Goal: Contribute content

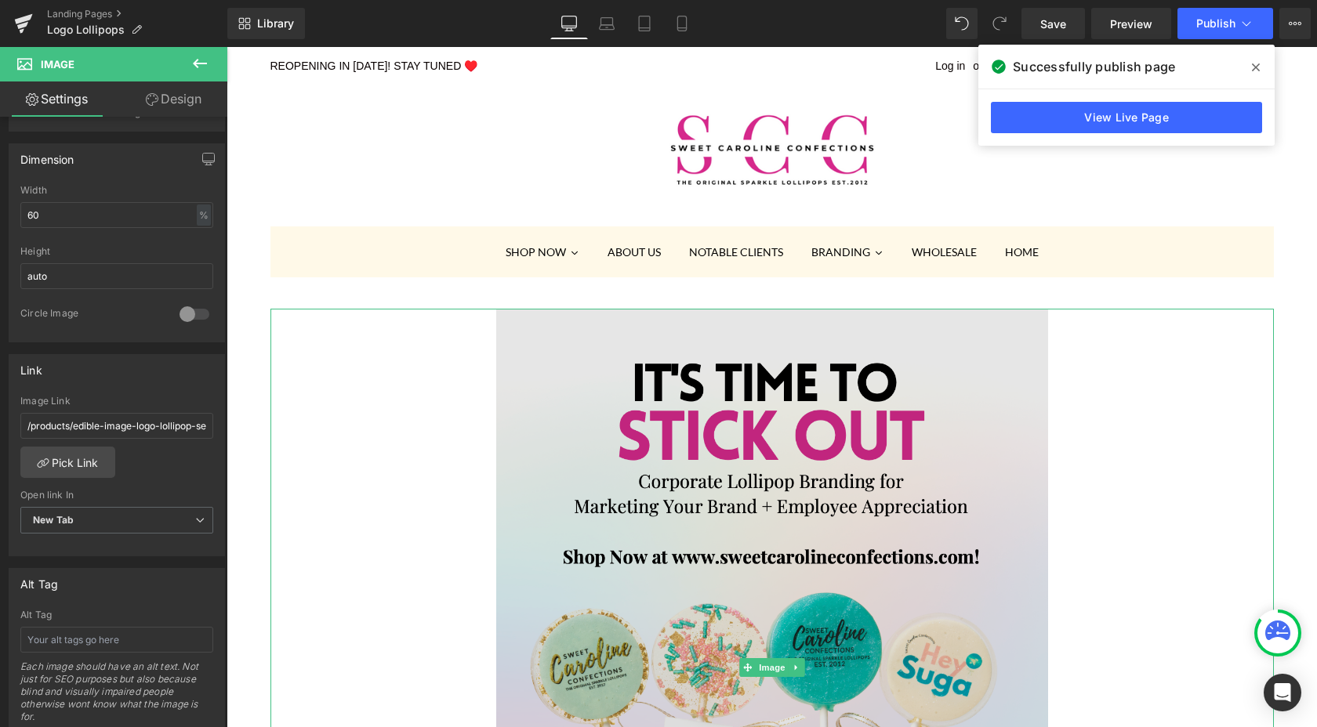
click at [799, 421] on img at bounding box center [772, 667] width 552 height 717
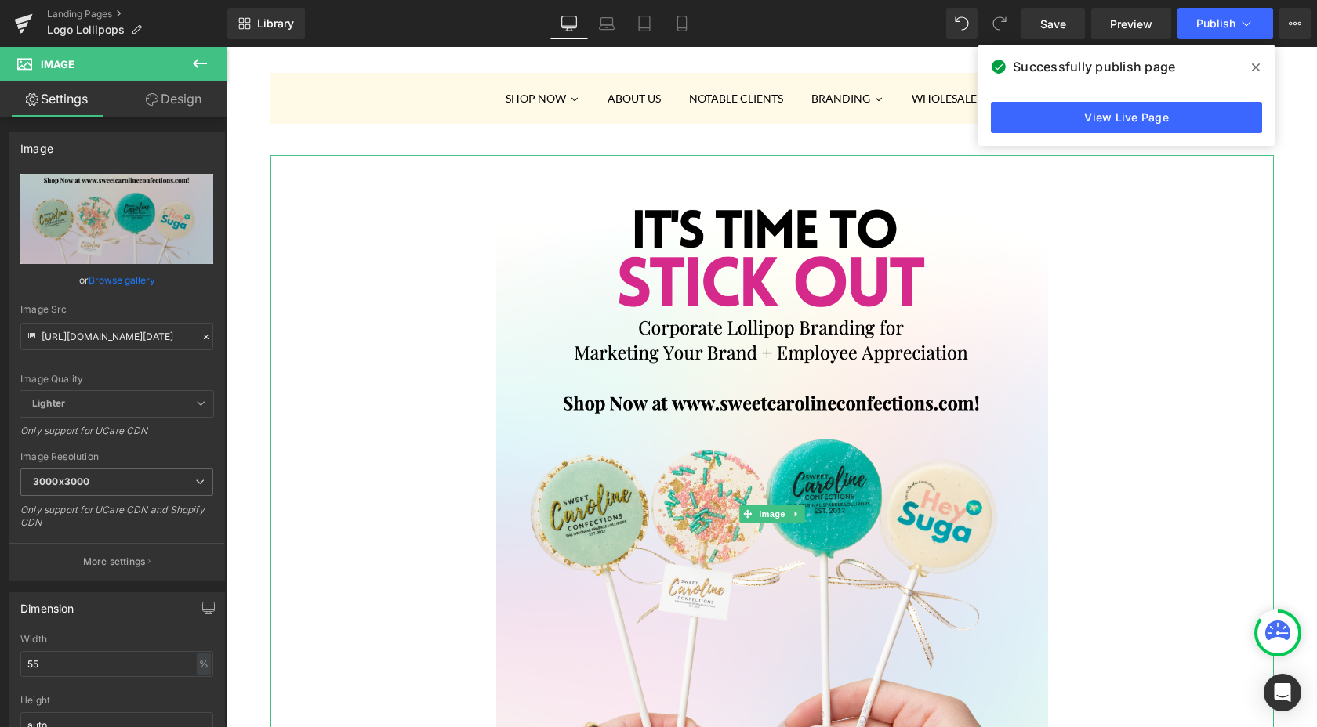
scroll to position [154, 0]
click at [100, 340] on input "[URL][DOMAIN_NAME][DATE]" at bounding box center [116, 336] width 193 height 27
paste input "3_at_3.43.18_PM.png?v=1758664146"
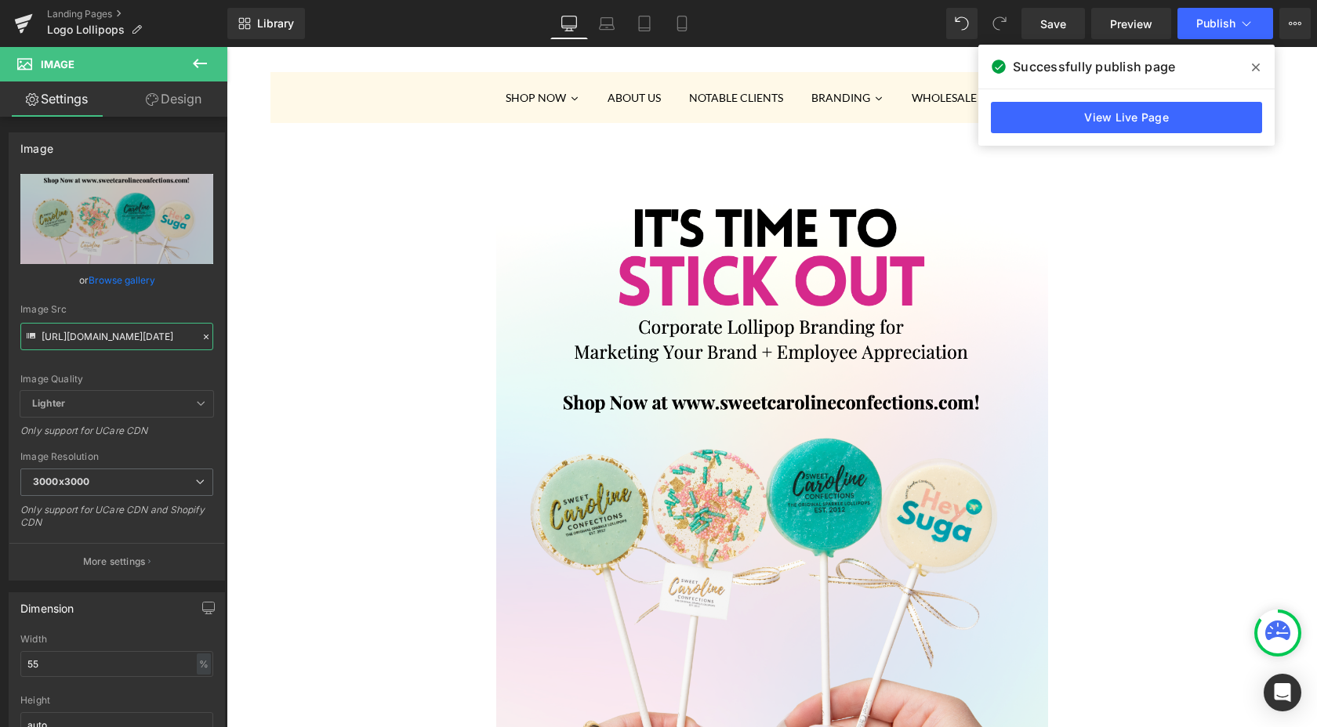
scroll to position [0, 369]
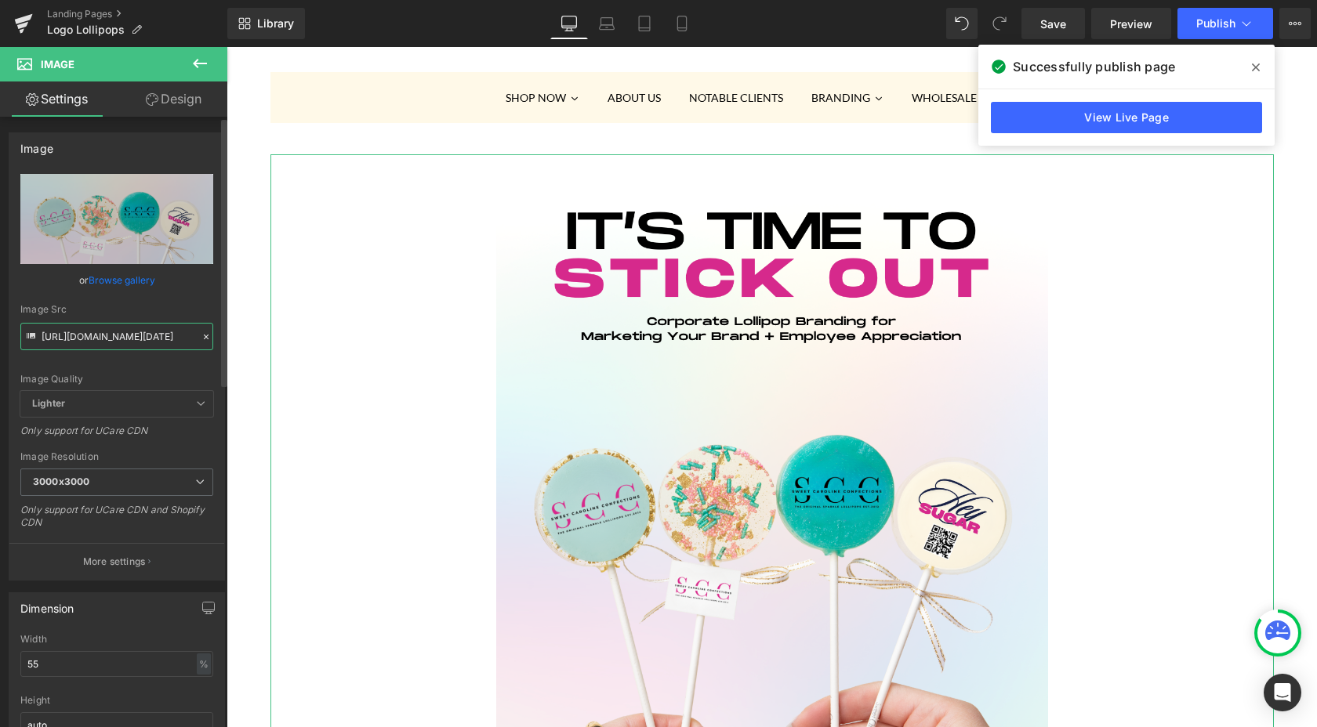
type input "[URL][DOMAIN_NAME][DATE]"
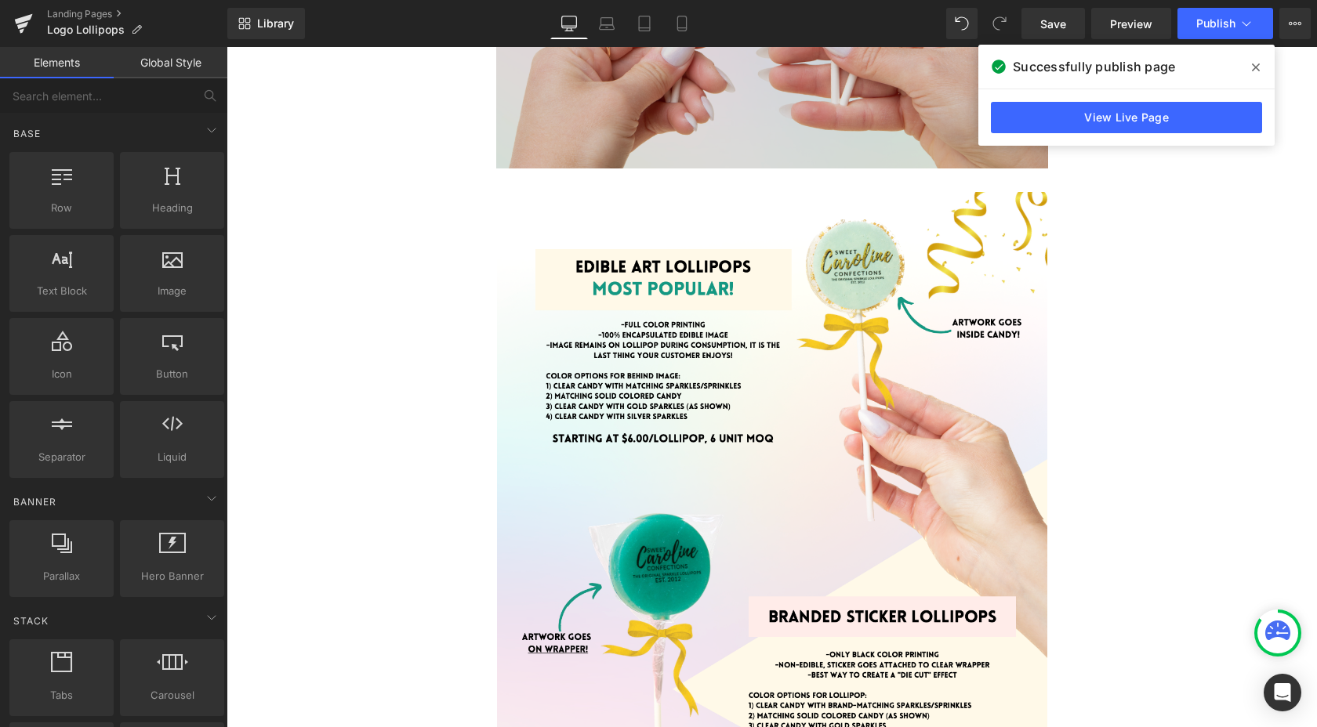
scroll to position [868, 0]
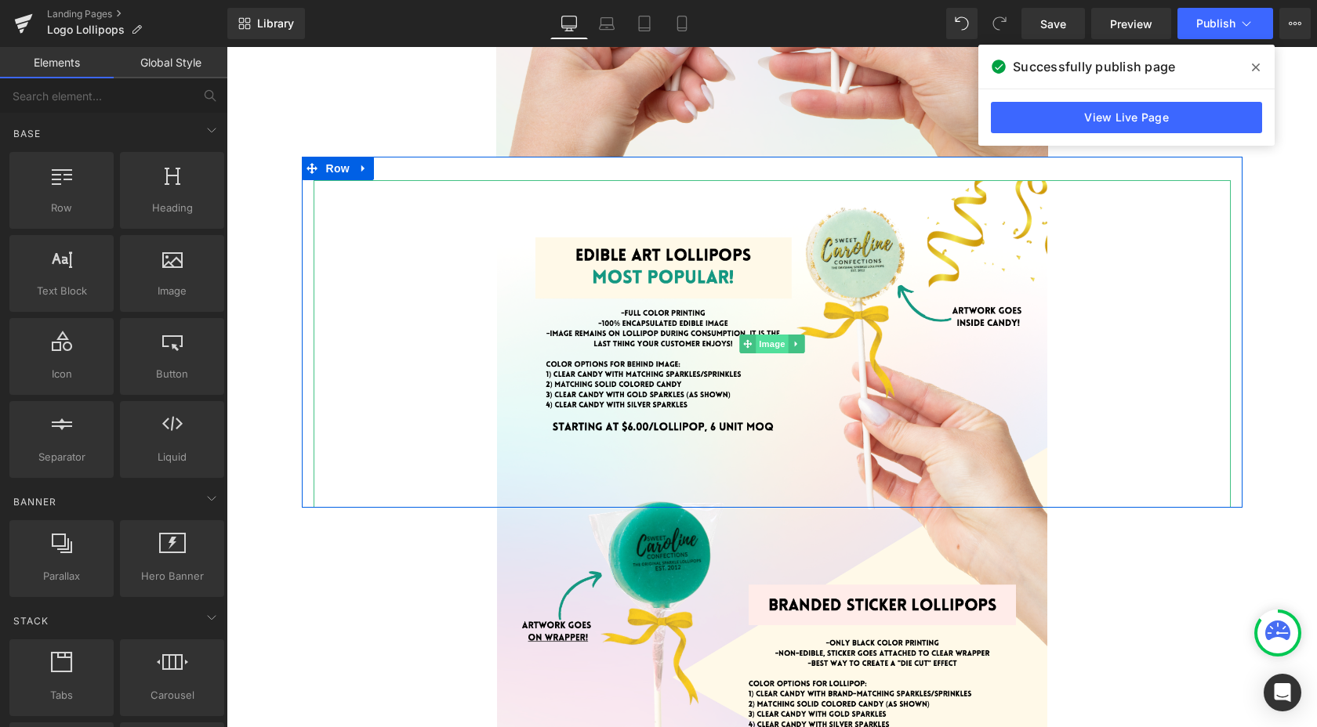
click at [772, 344] on span "Image" at bounding box center [771, 344] width 33 height 19
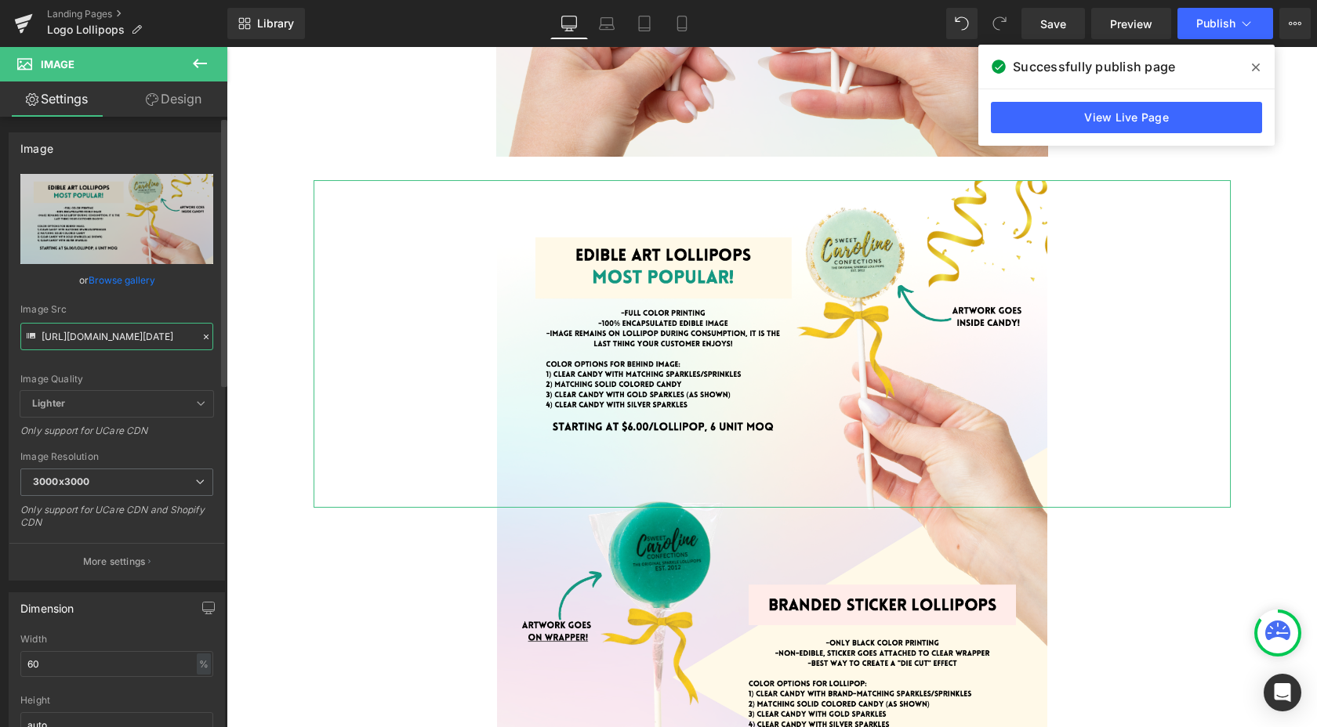
click at [100, 337] on input "[URL][DOMAIN_NAME][DATE]" at bounding box center [116, 336] width 193 height 27
paste input "3_at_3.43.47_PM.png?v=175866414"
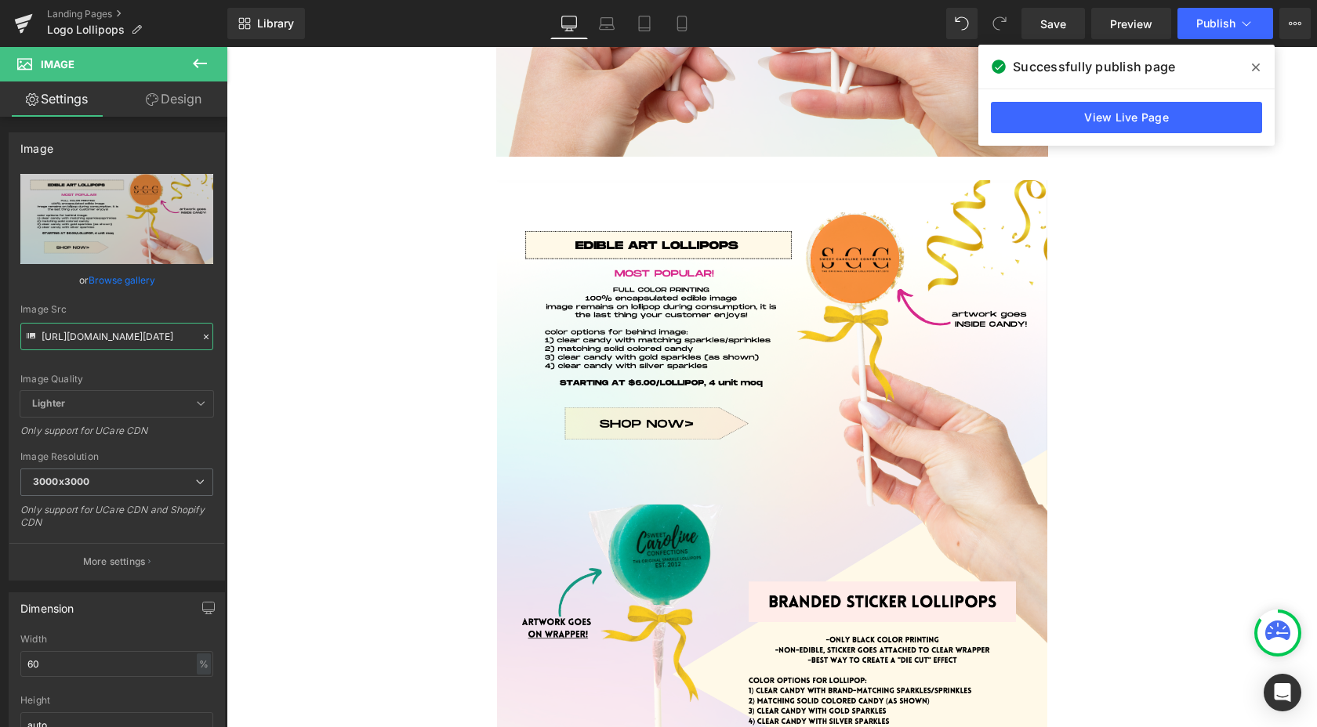
type input "[URL][DOMAIN_NAME][DATE]"
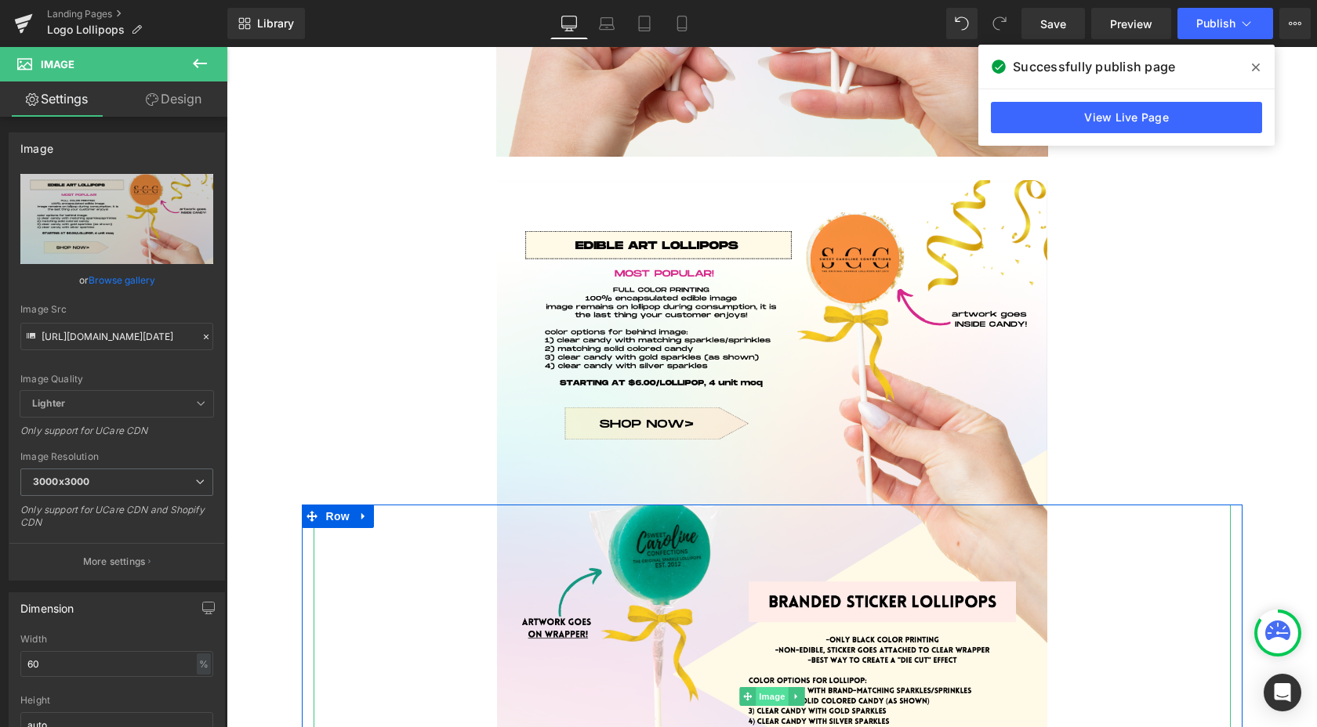
click at [770, 702] on span "Image" at bounding box center [771, 696] width 33 height 19
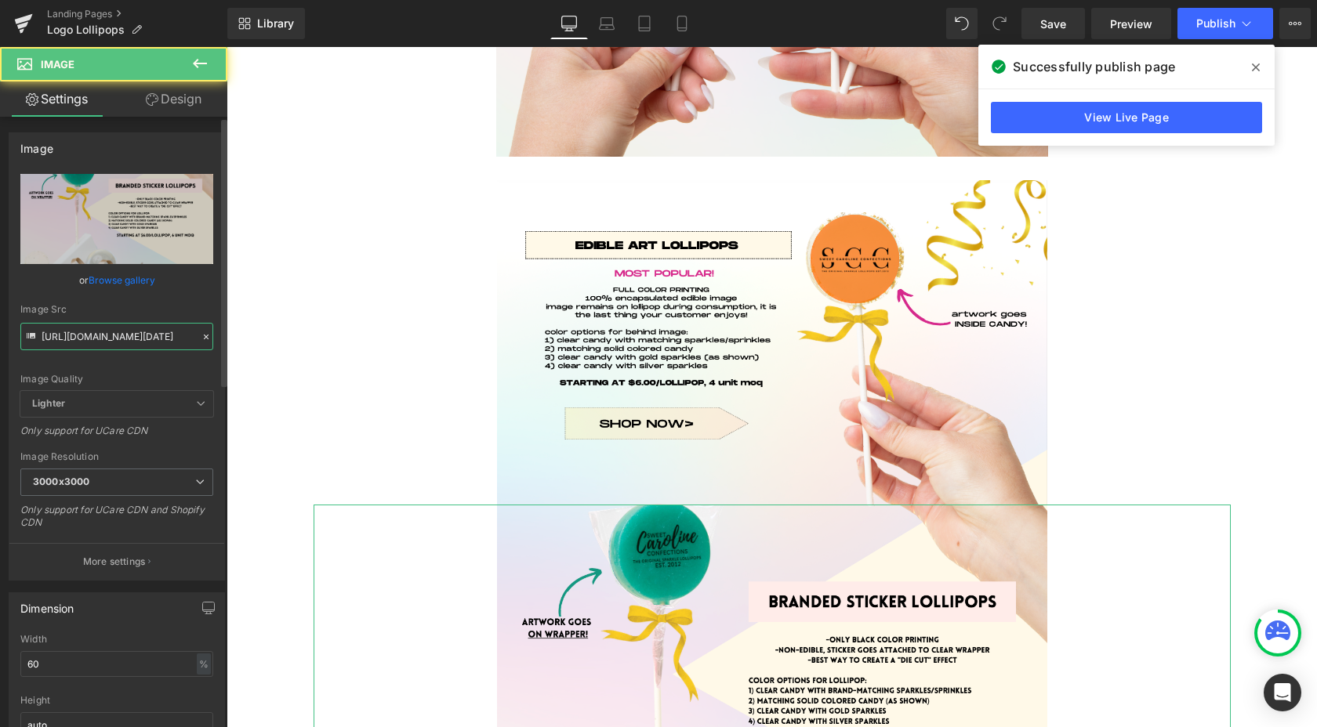
click at [95, 335] on input "[URL][DOMAIN_NAME][DATE]" at bounding box center [116, 336] width 193 height 27
paste input "3_at_3.45.00_PM.png?v=175866414"
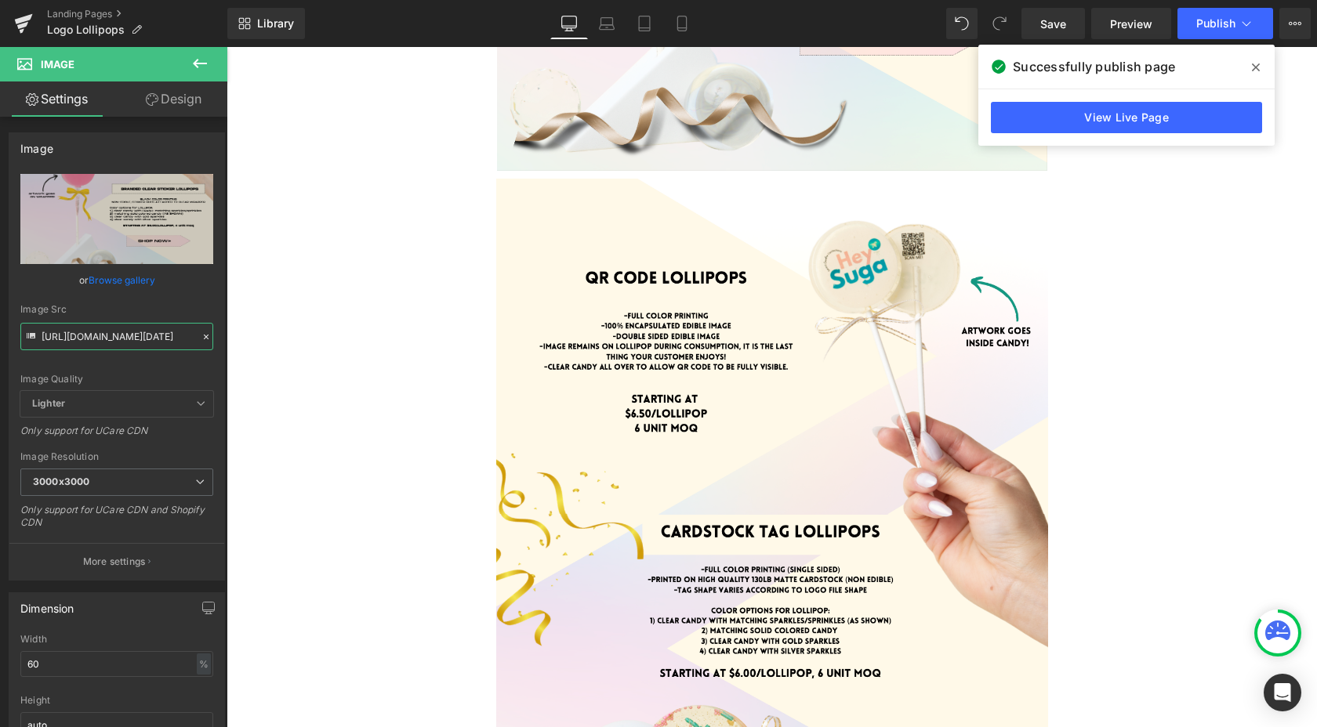
scroll to position [1593, 0]
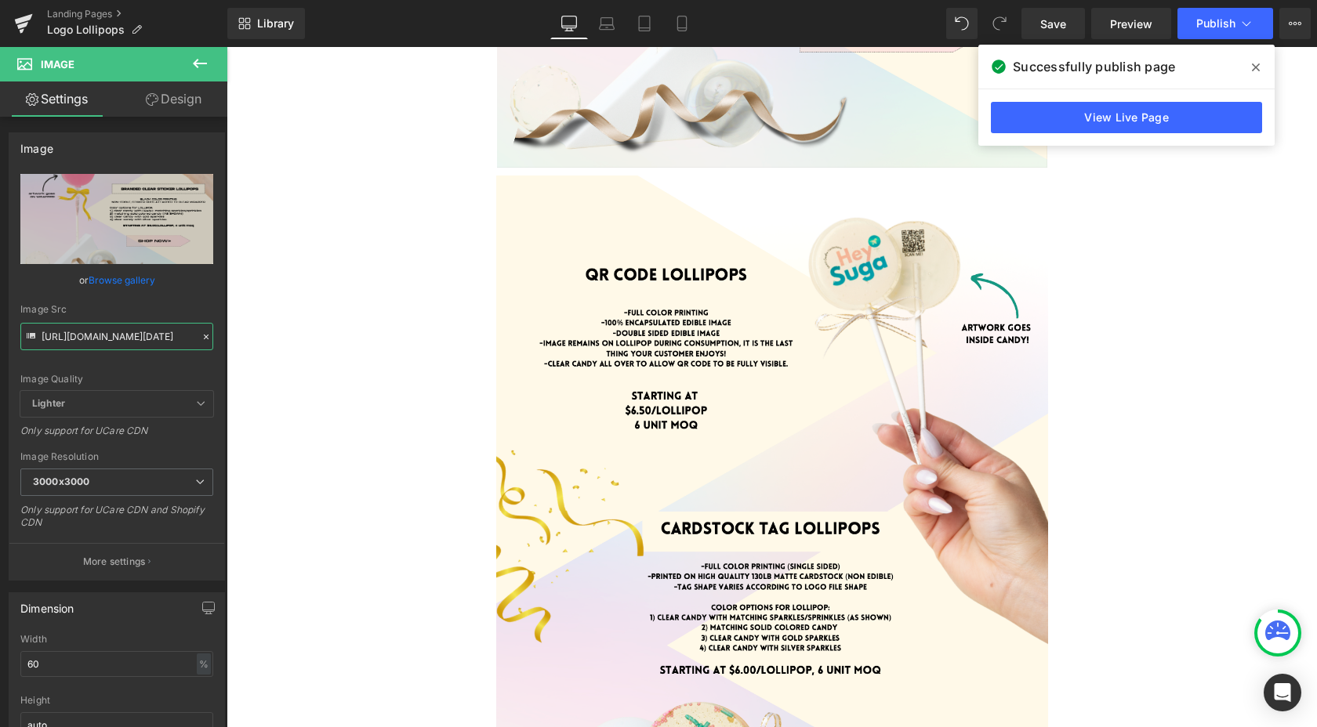
type input "[URL][DOMAIN_NAME][DATE]"
click at [772, 346] on span "Image" at bounding box center [771, 344] width 33 height 19
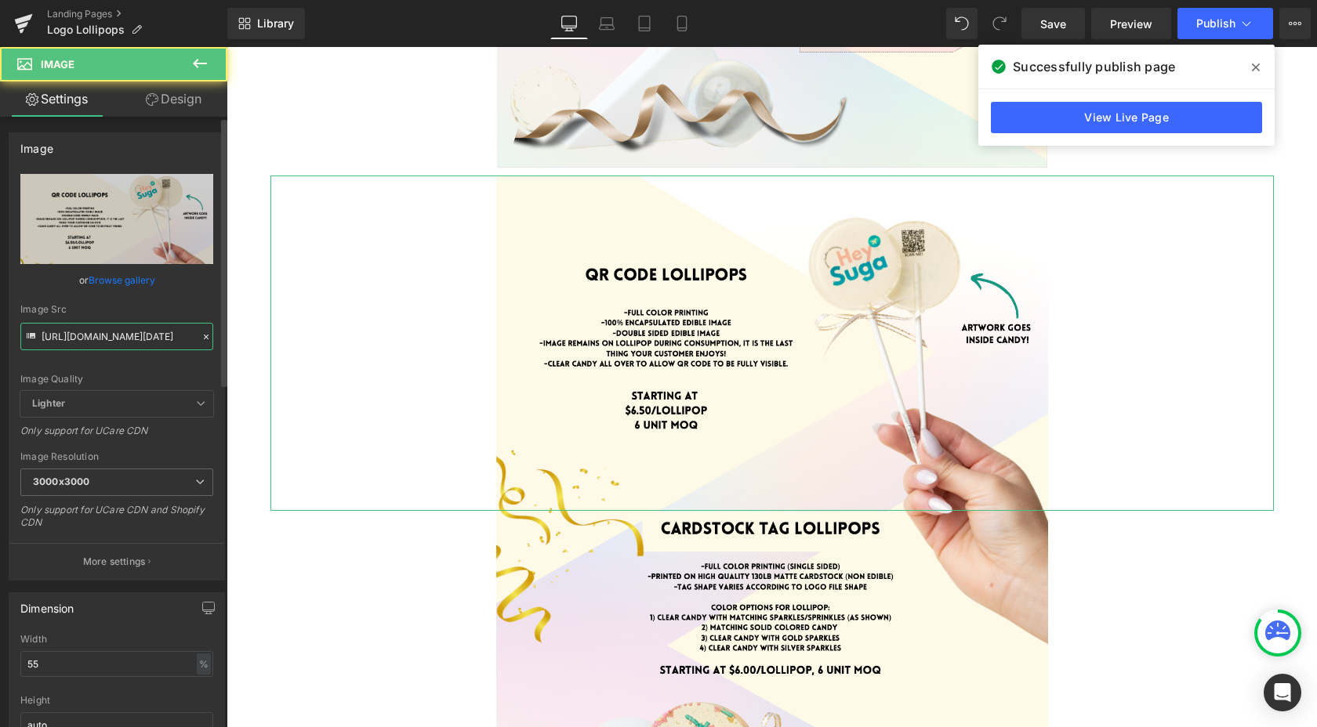
click at [77, 335] on input "[URL][DOMAIN_NAME][DATE]" at bounding box center [116, 336] width 193 height 27
paste input "3_at_3.45.28_PM.png?v=1758664139"
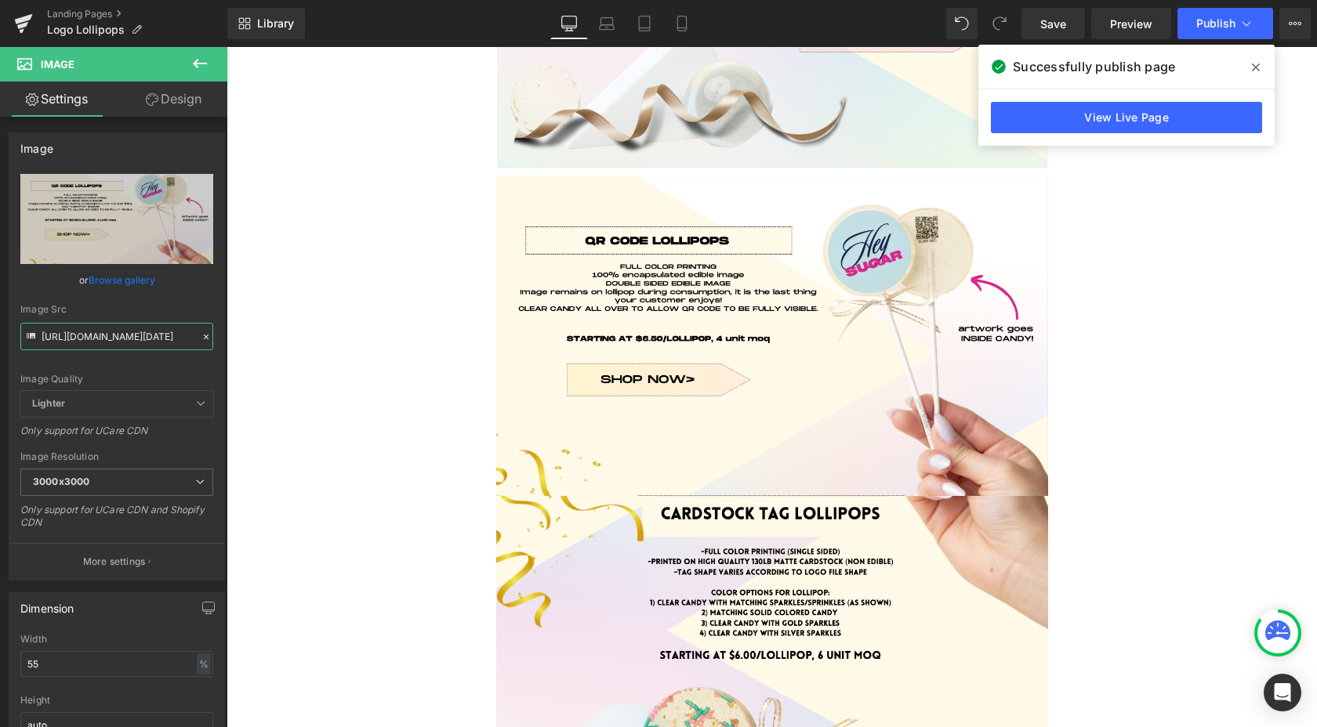
type input "[URL][DOMAIN_NAME][DATE]"
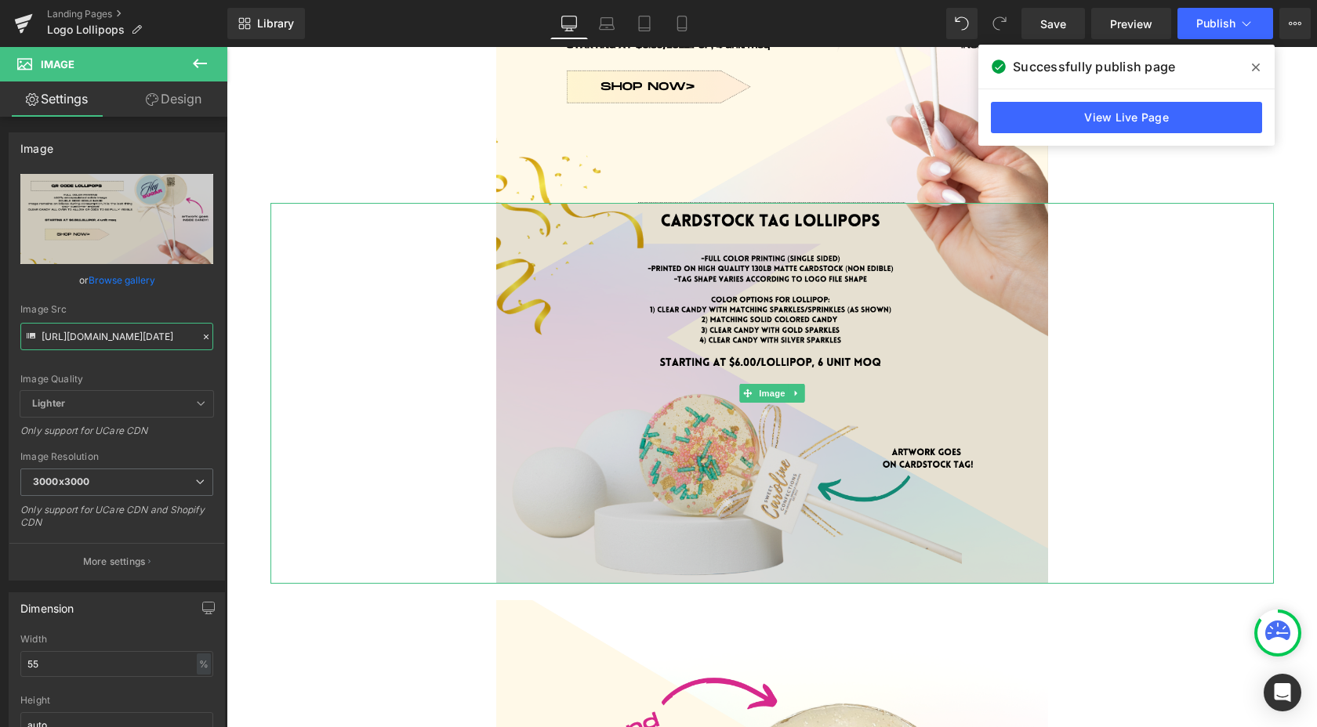
scroll to position [1911, 0]
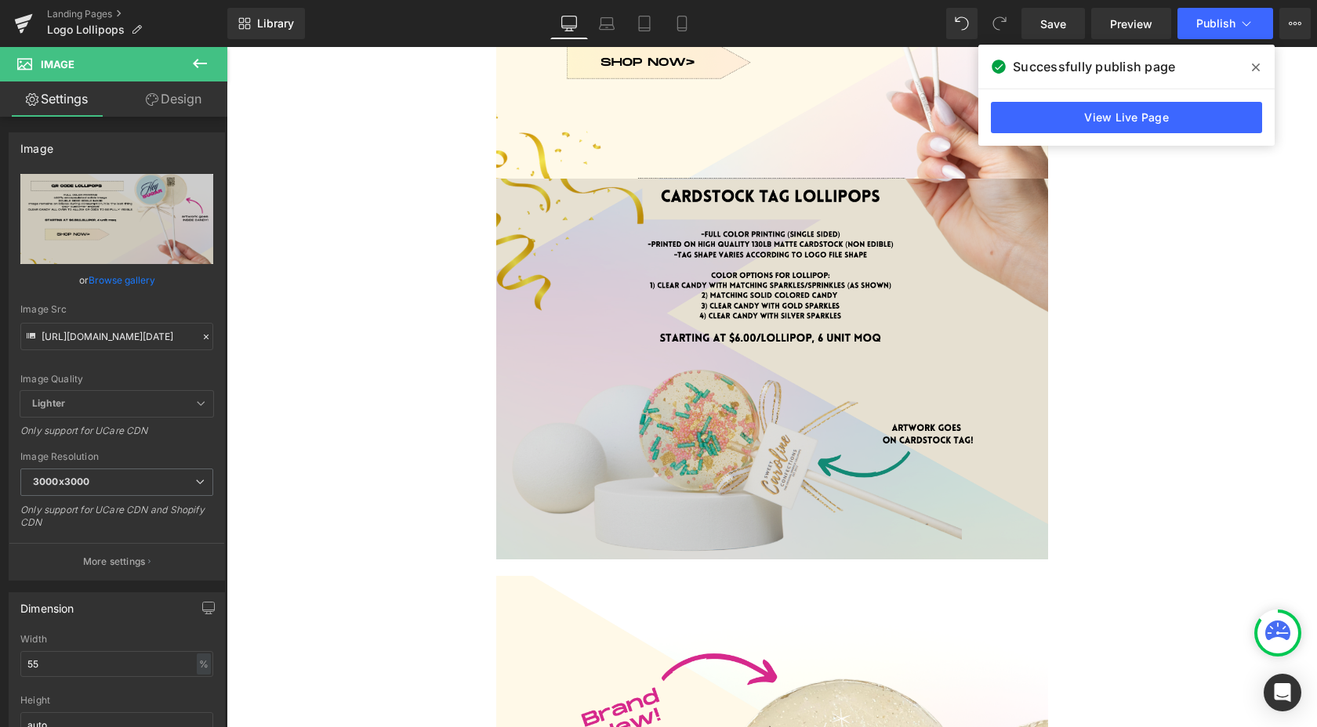
click at [779, 339] on img at bounding box center [772, 369] width 552 height 381
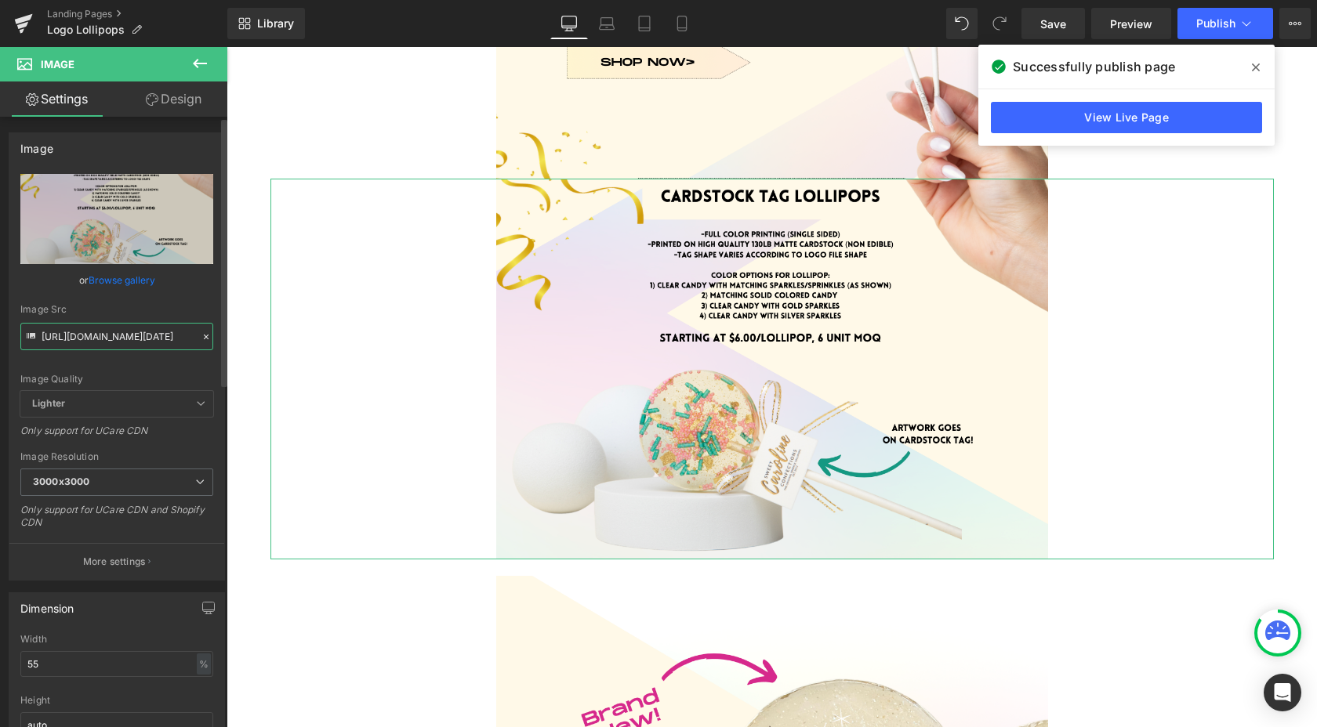
click at [107, 337] on input "[URL][DOMAIN_NAME][DATE]" at bounding box center [116, 336] width 193 height 27
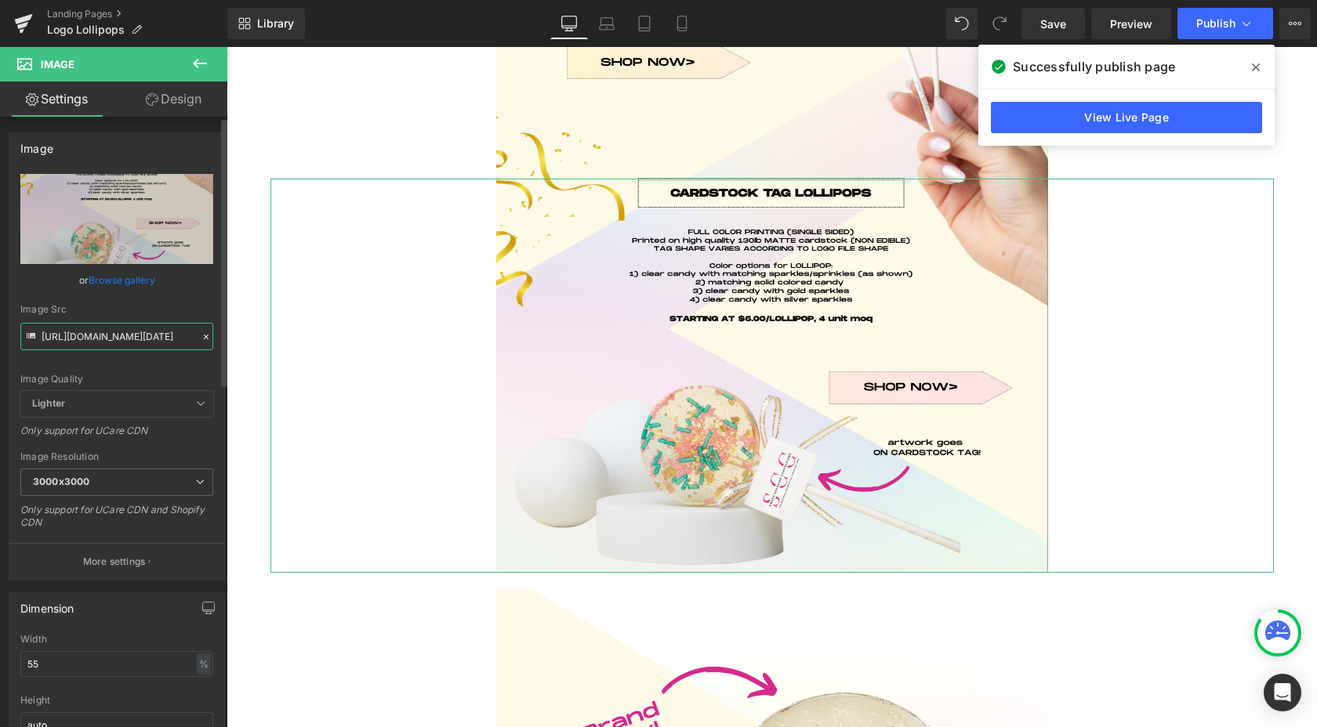
type input "[URL][DOMAIN_NAME][DATE]"
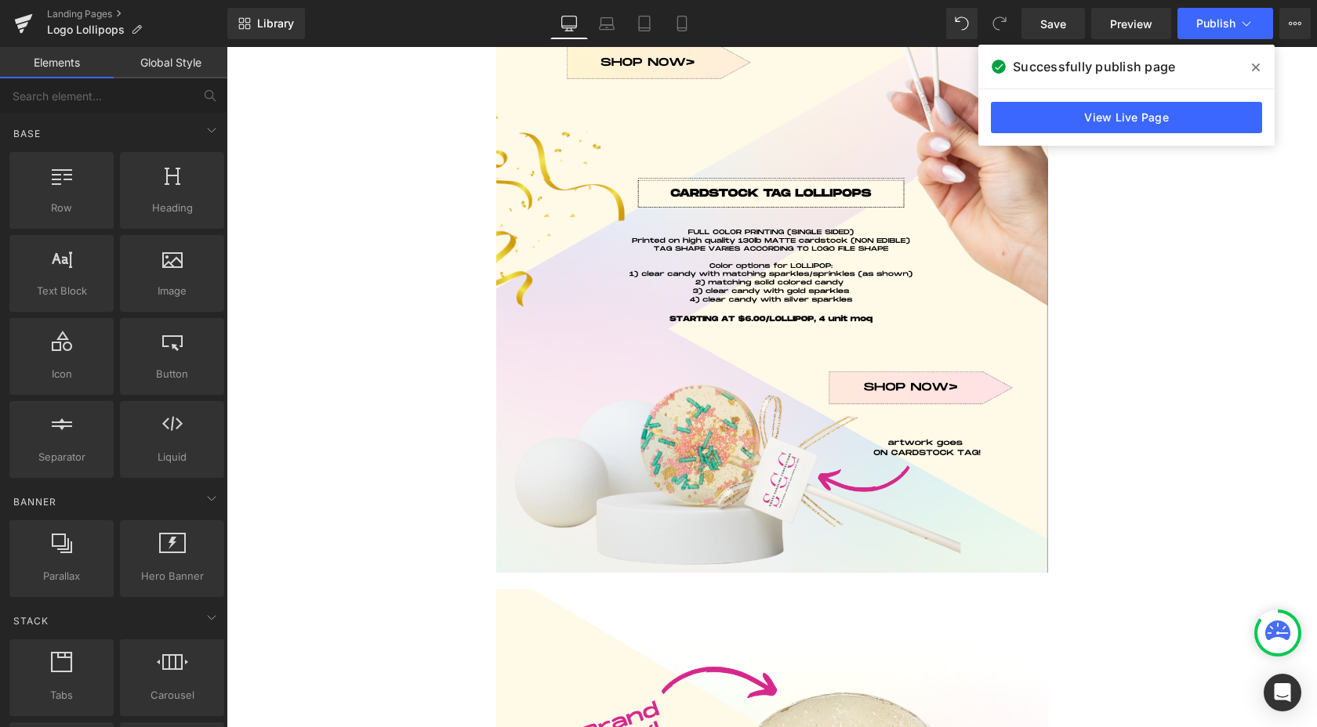
scroll to position [0, 0]
click at [243, 263] on body "REOPENING IN [DATE]! STAY TUNED ♥️ Log in or Create account Cart 0 Search" at bounding box center [771, 401] width 1090 height 4530
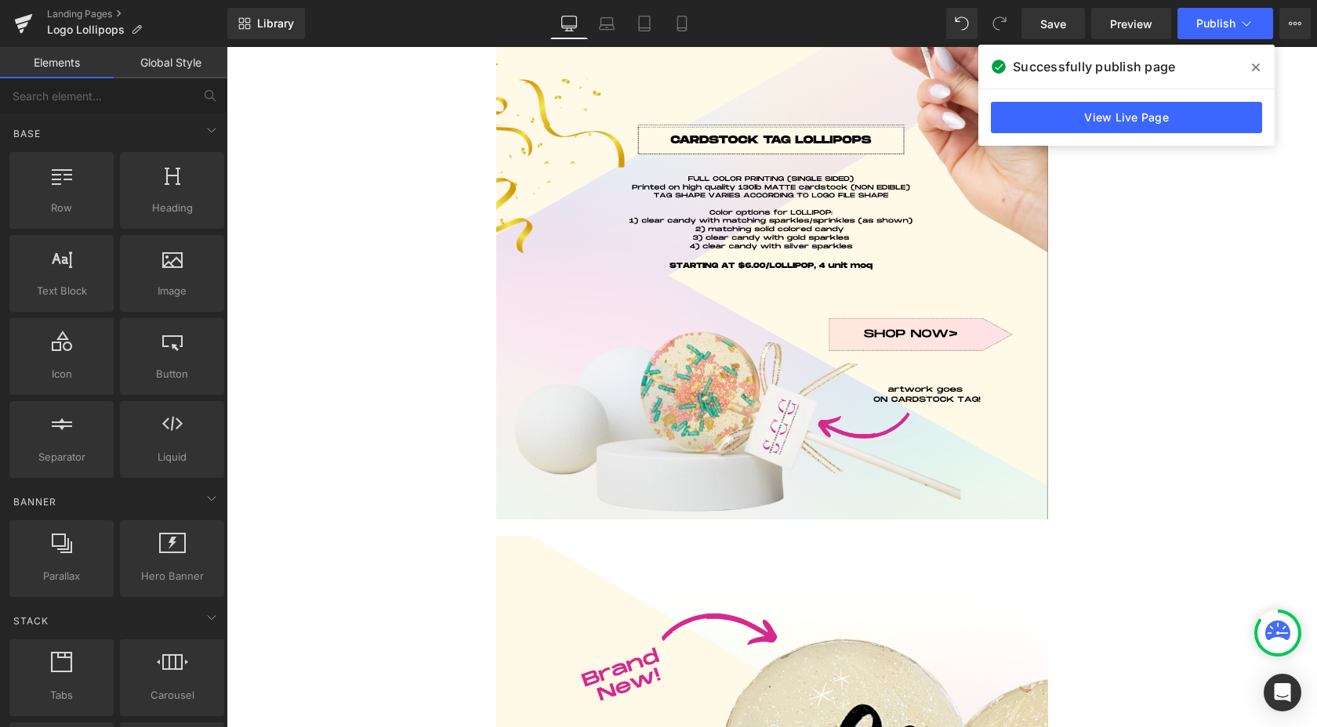
scroll to position [1967, 0]
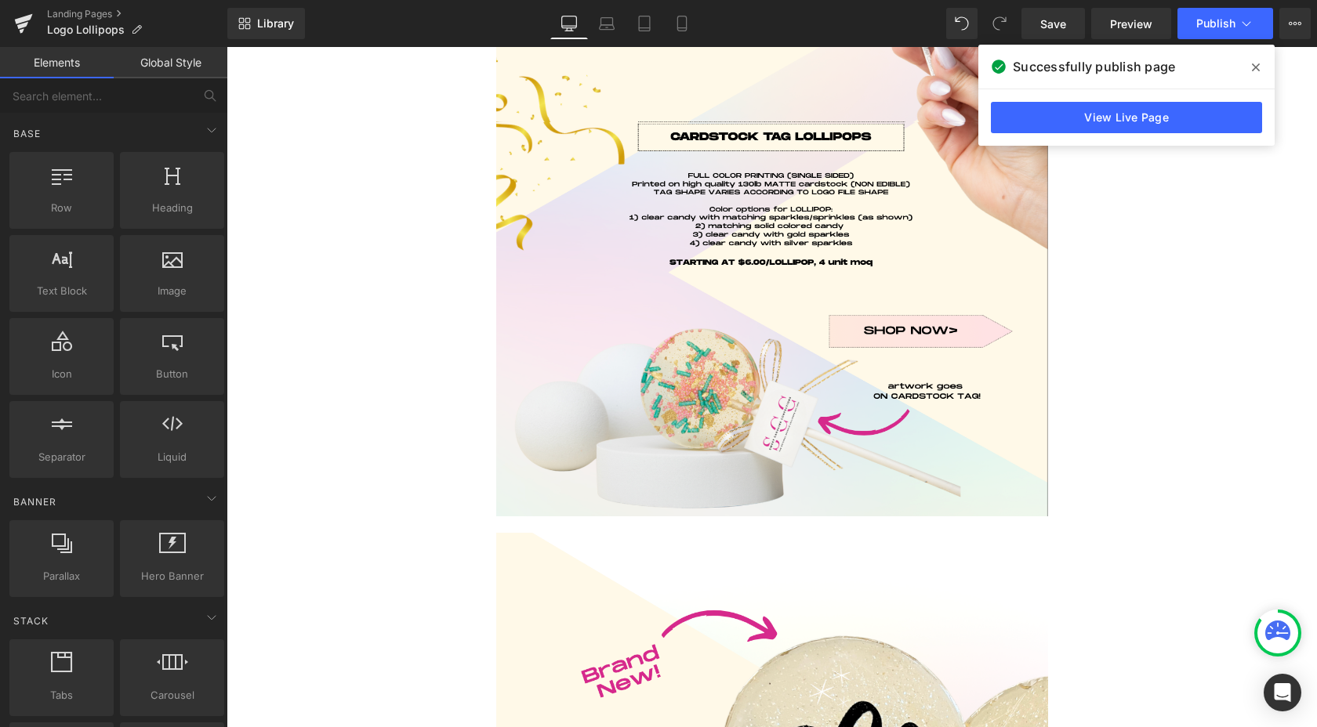
click at [1255, 67] on icon at bounding box center [1256, 67] width 8 height 8
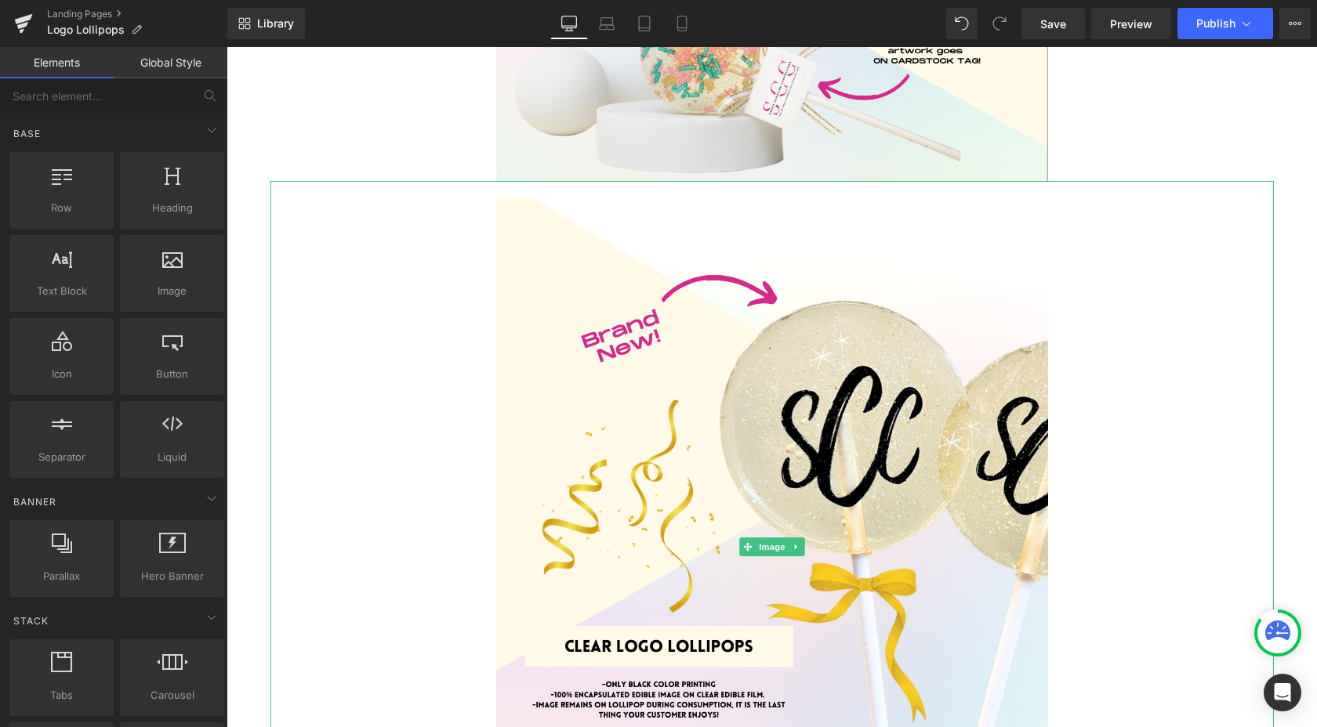
scroll to position [2336, 0]
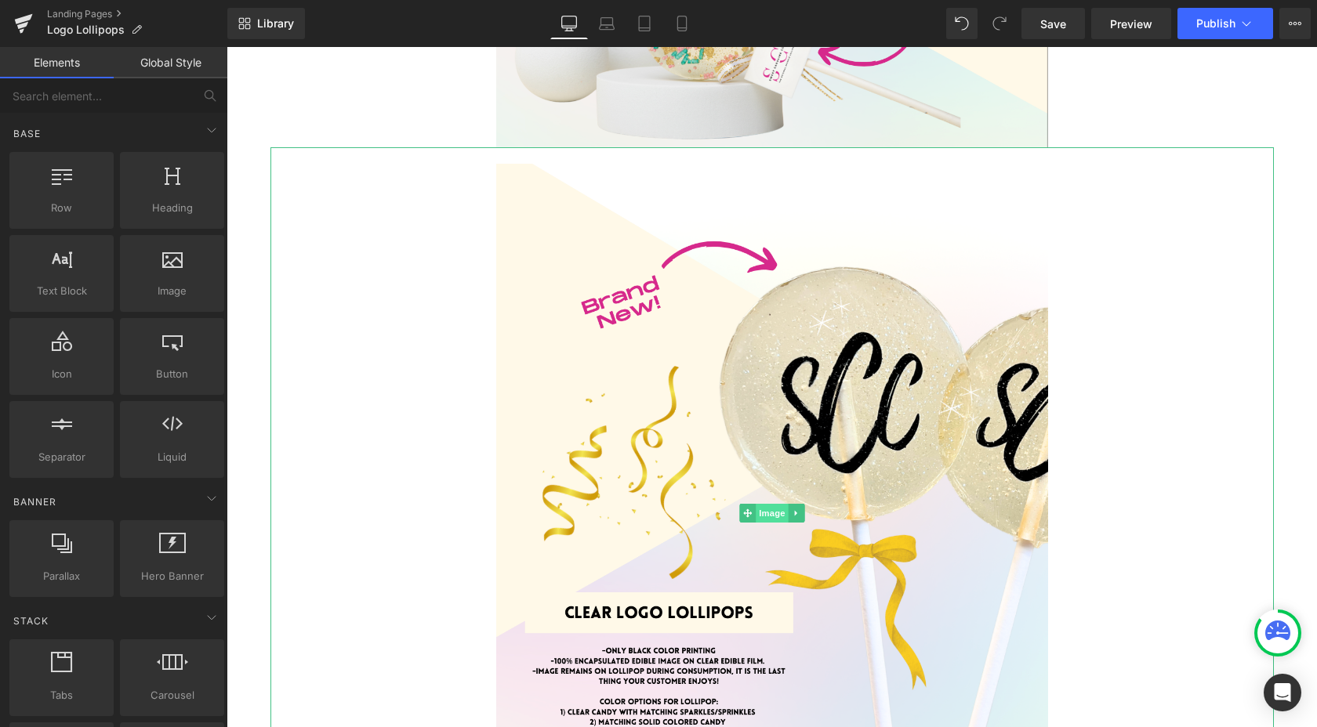
click at [770, 510] on span "Image" at bounding box center [771, 513] width 33 height 19
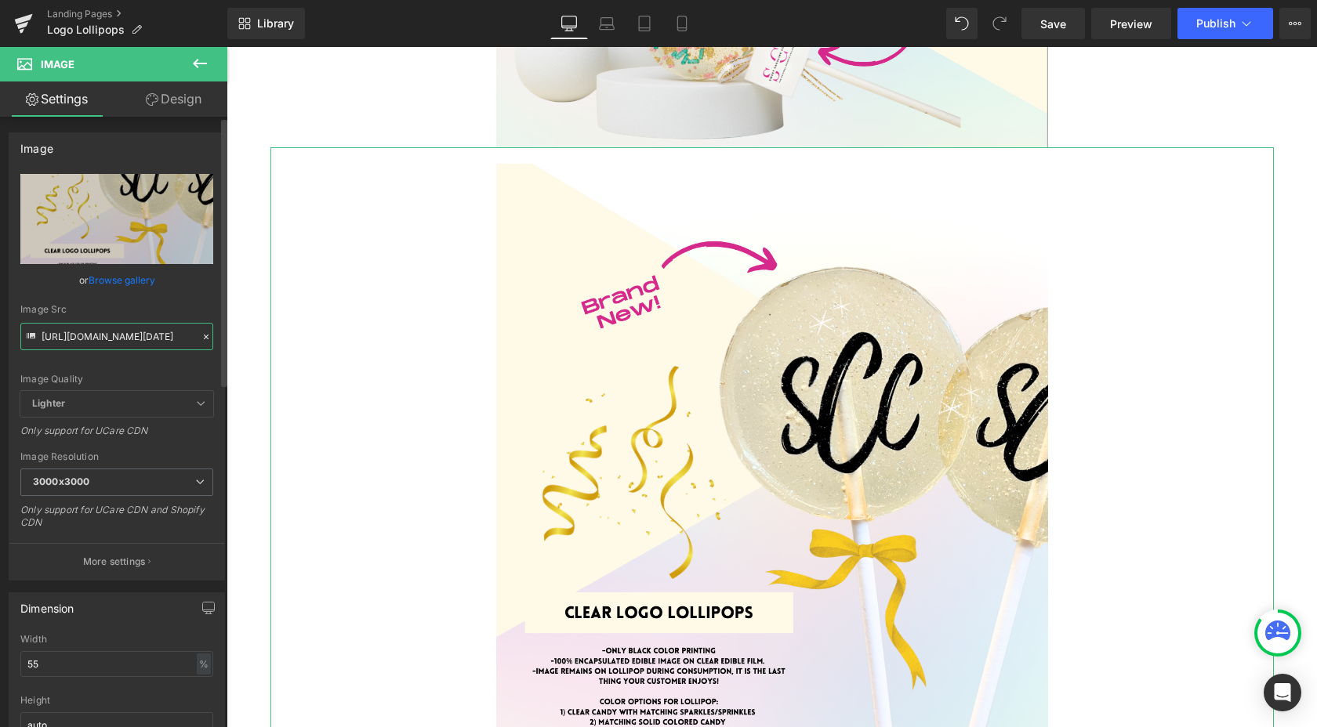
click at [104, 339] on input "[URL][DOMAIN_NAME][DATE]" at bounding box center [116, 336] width 193 height 27
paste input "3_at_3.46.09_PM.png?v=17586641"
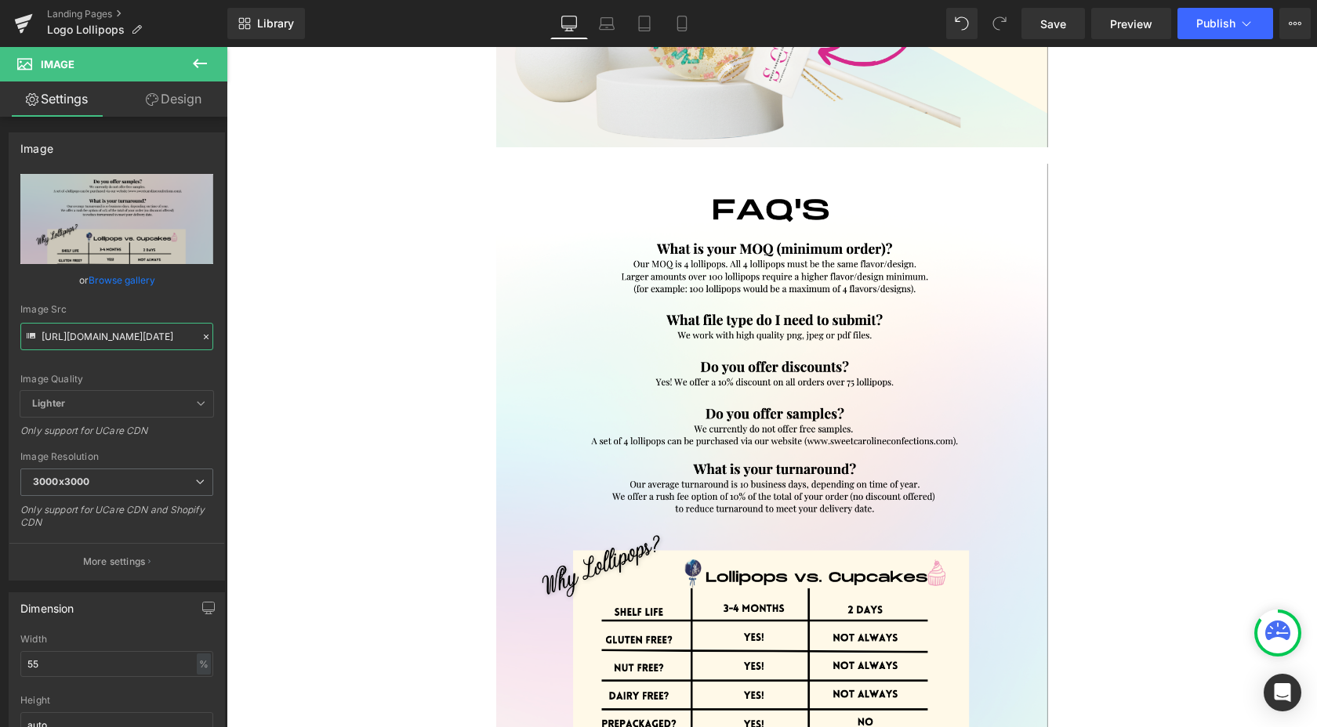
scroll to position [0, 0]
click at [770, 512] on span "Image" at bounding box center [771, 513] width 33 height 19
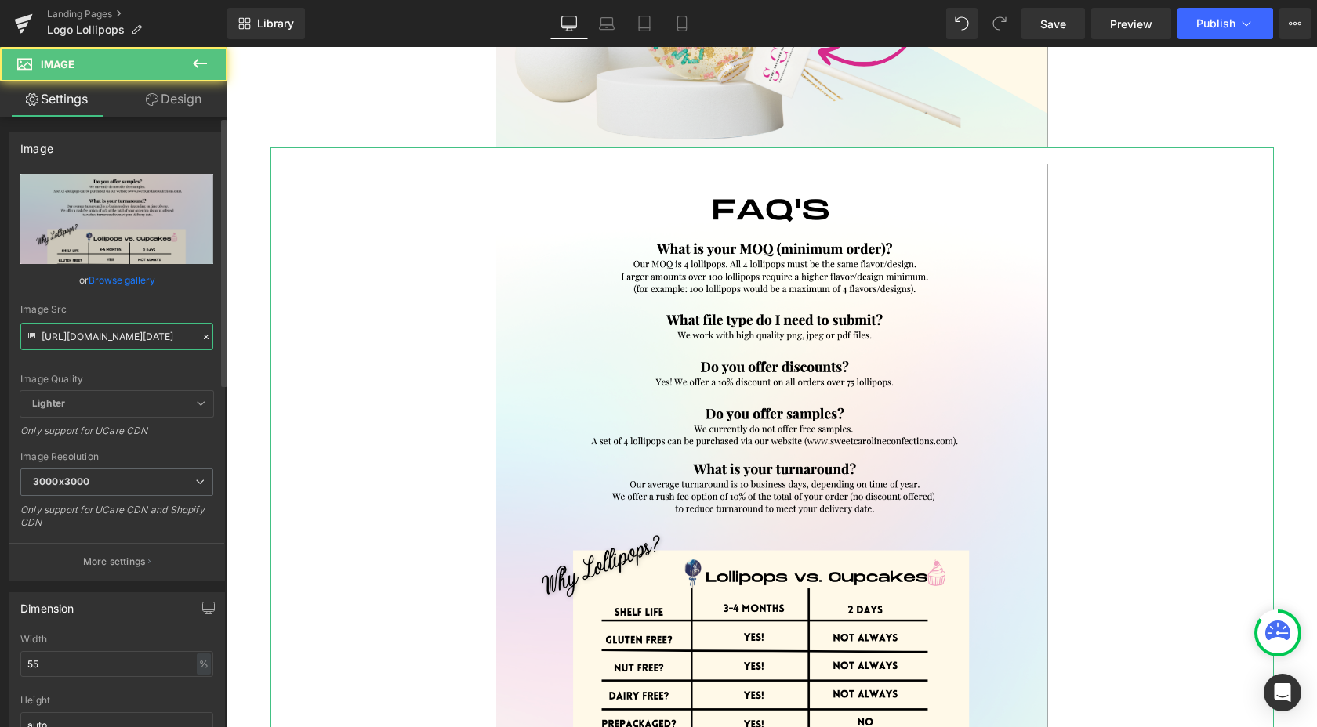
click at [72, 340] on input "[URL][DOMAIN_NAME][DATE]" at bounding box center [116, 336] width 193 height 27
paste input "5.57_PM.png?v=1758664145"
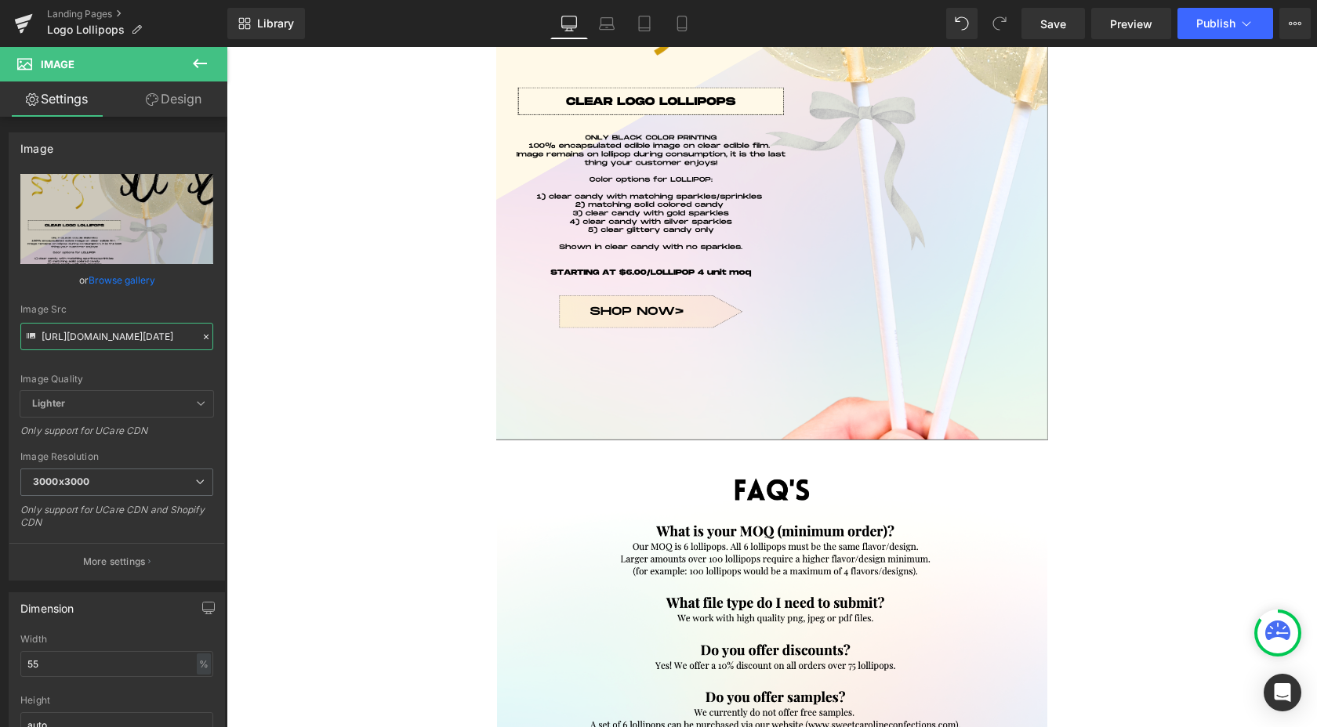
scroll to position [2788, 0]
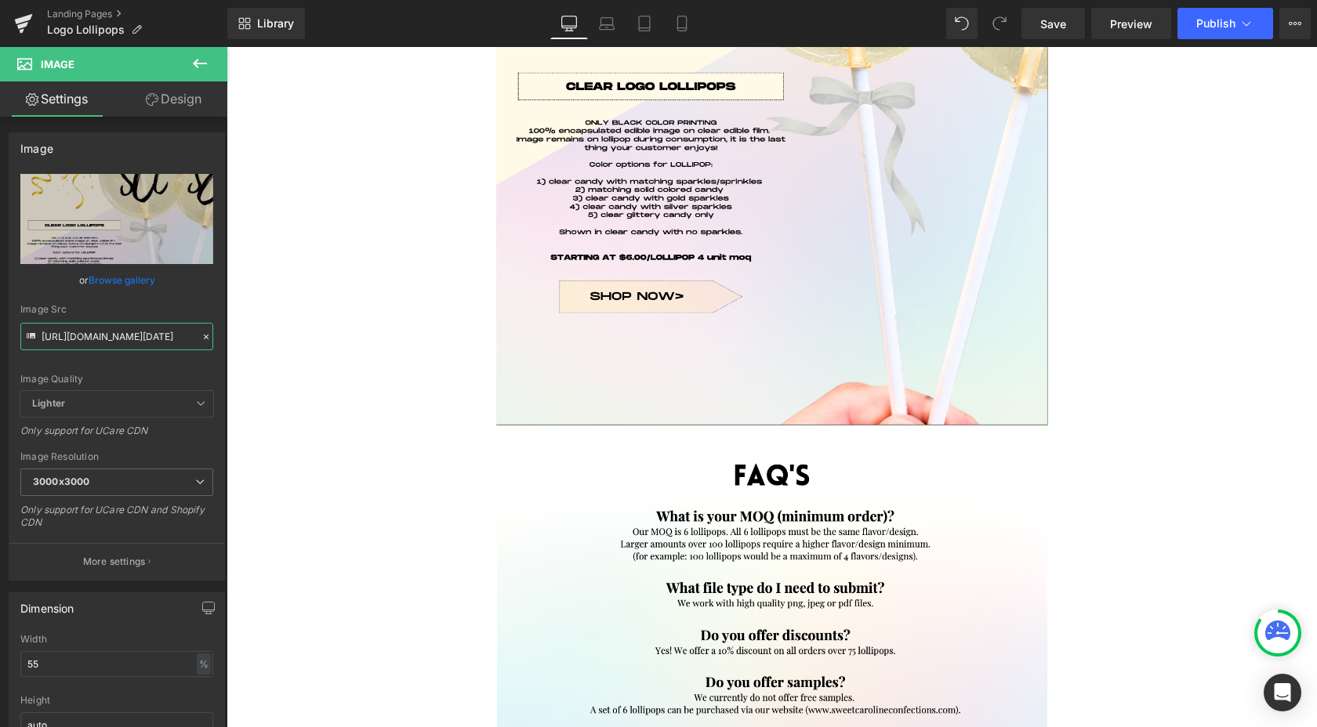
type input "[URL][DOMAIN_NAME][DATE]"
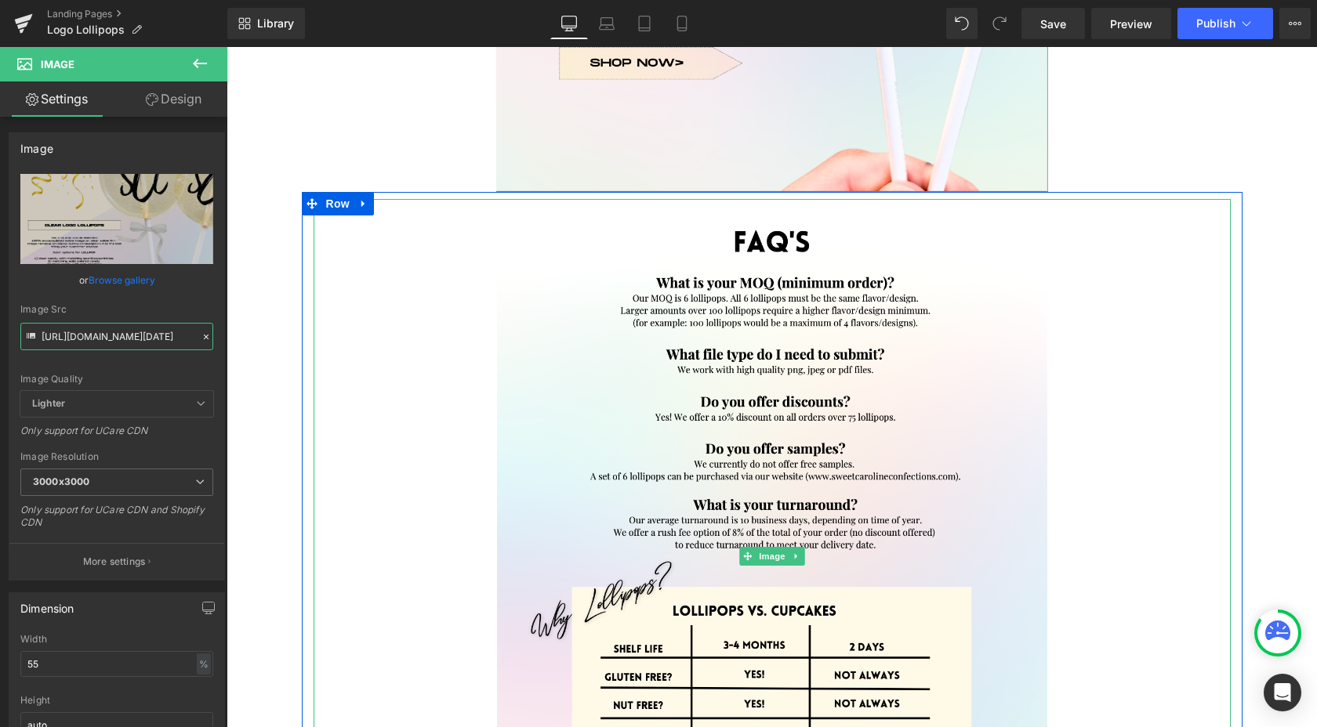
scroll to position [3069, 0]
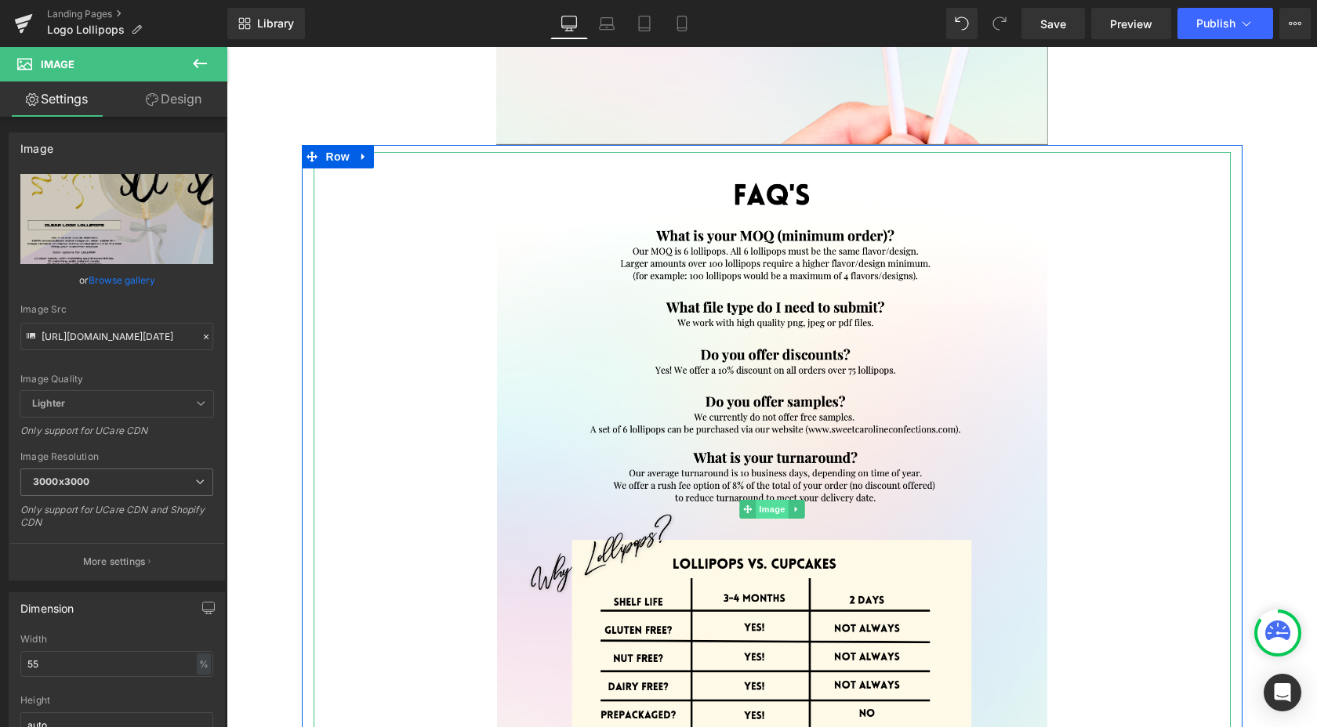
click at [761, 515] on span "Image" at bounding box center [771, 509] width 33 height 19
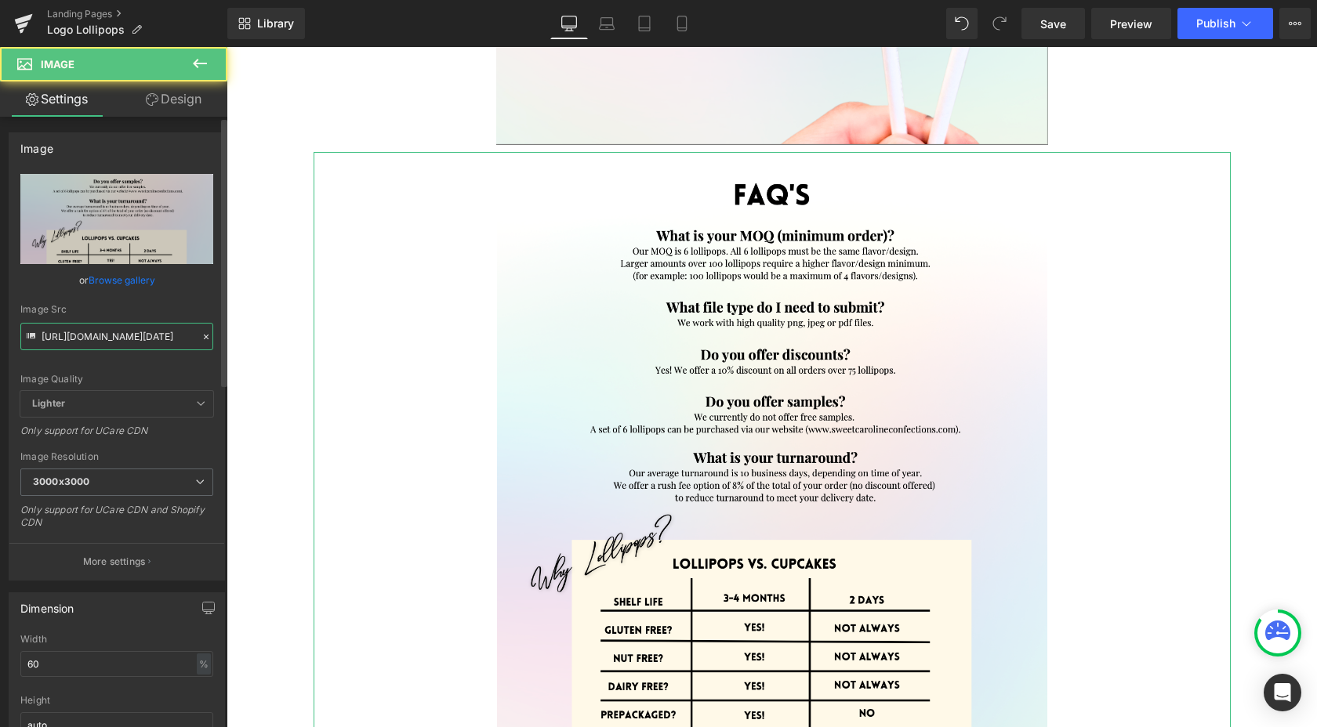
click at [102, 337] on input "[URL][DOMAIN_NAME][DATE]" at bounding box center [116, 336] width 193 height 27
paste input "3_at_3.46.09_PM.png?v=1758664143"
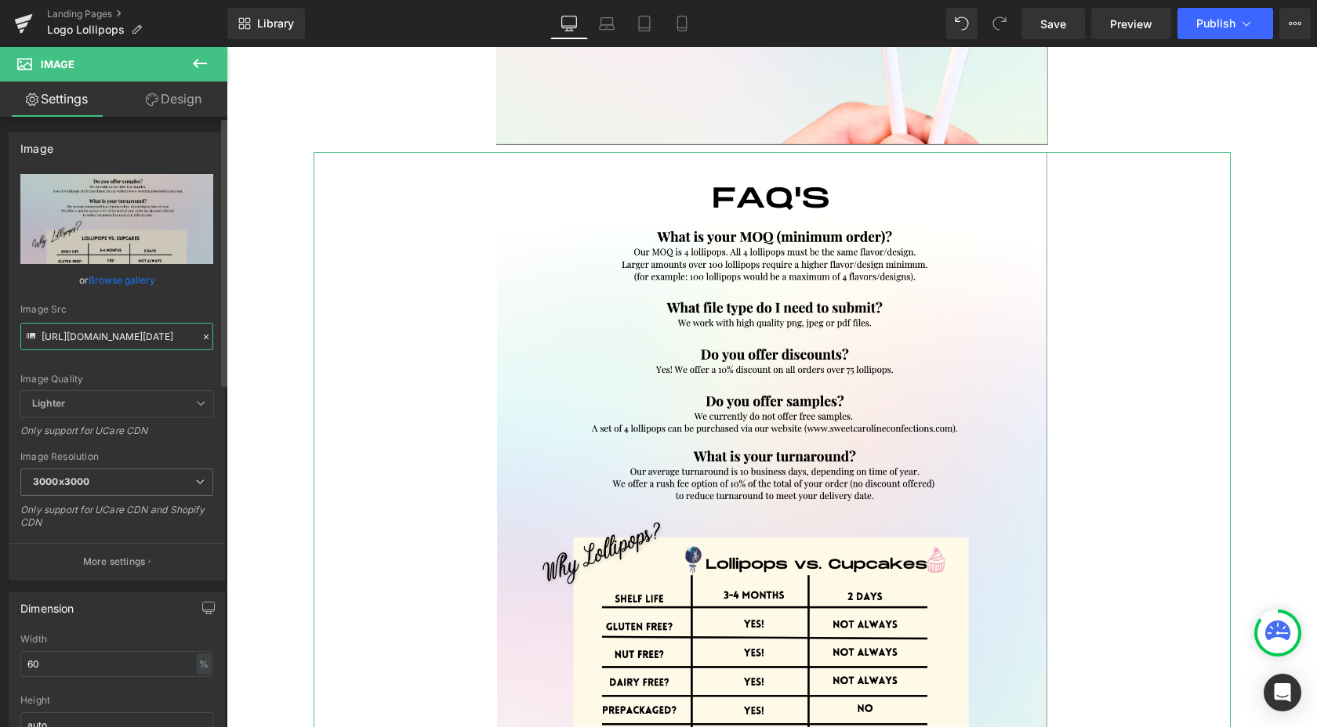
type input "[URL][DOMAIN_NAME][DATE]"
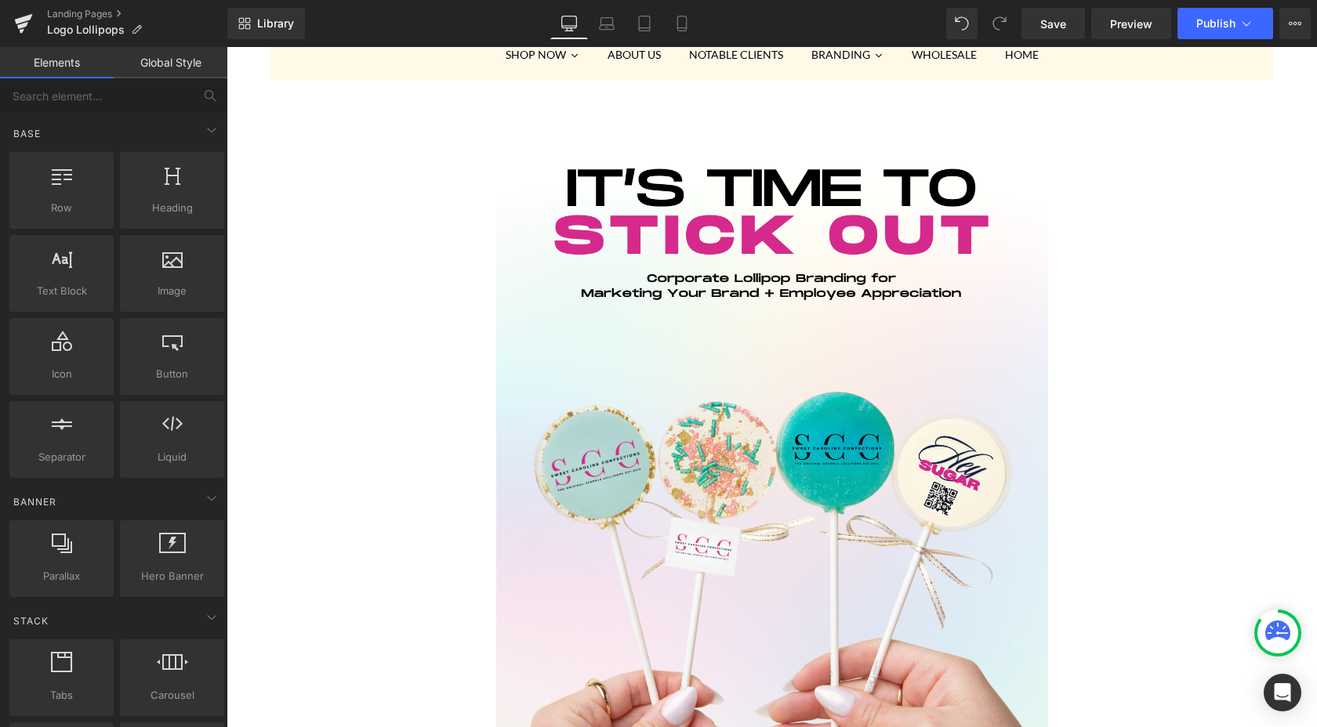
scroll to position [0, 0]
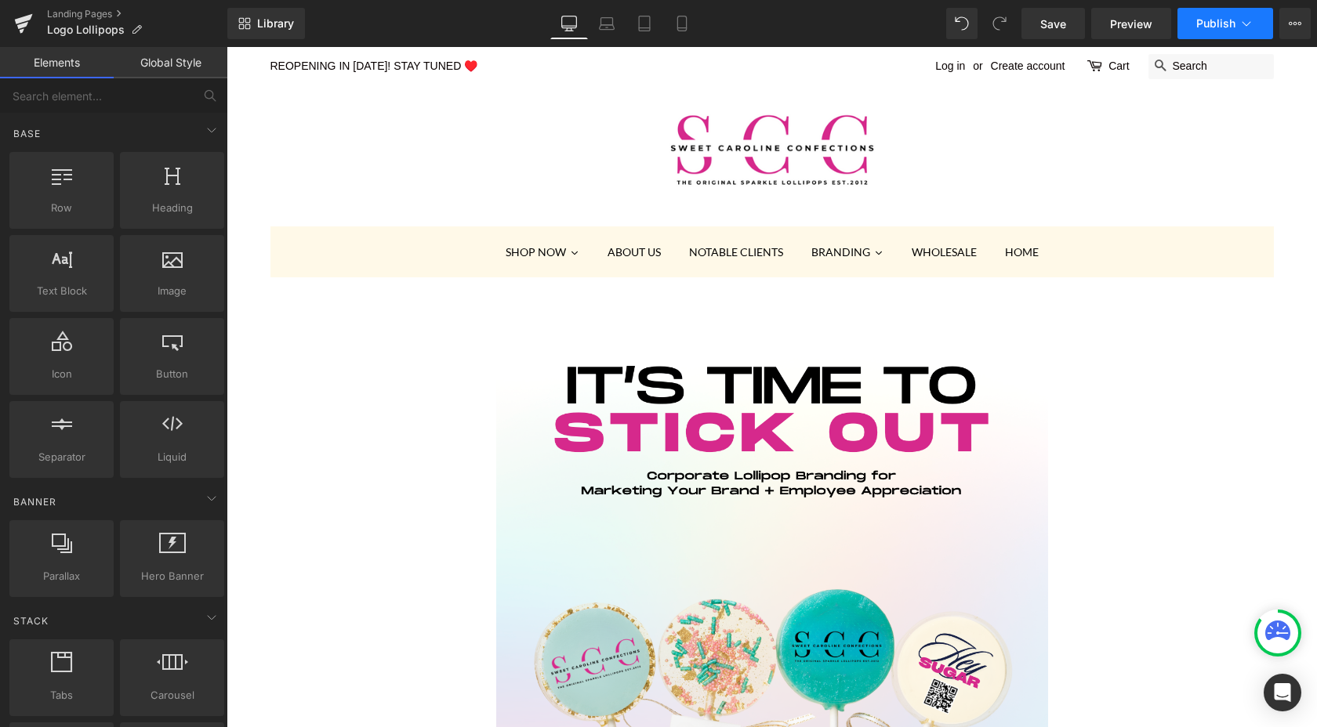
click at [1223, 23] on span "Publish" at bounding box center [1215, 23] width 39 height 13
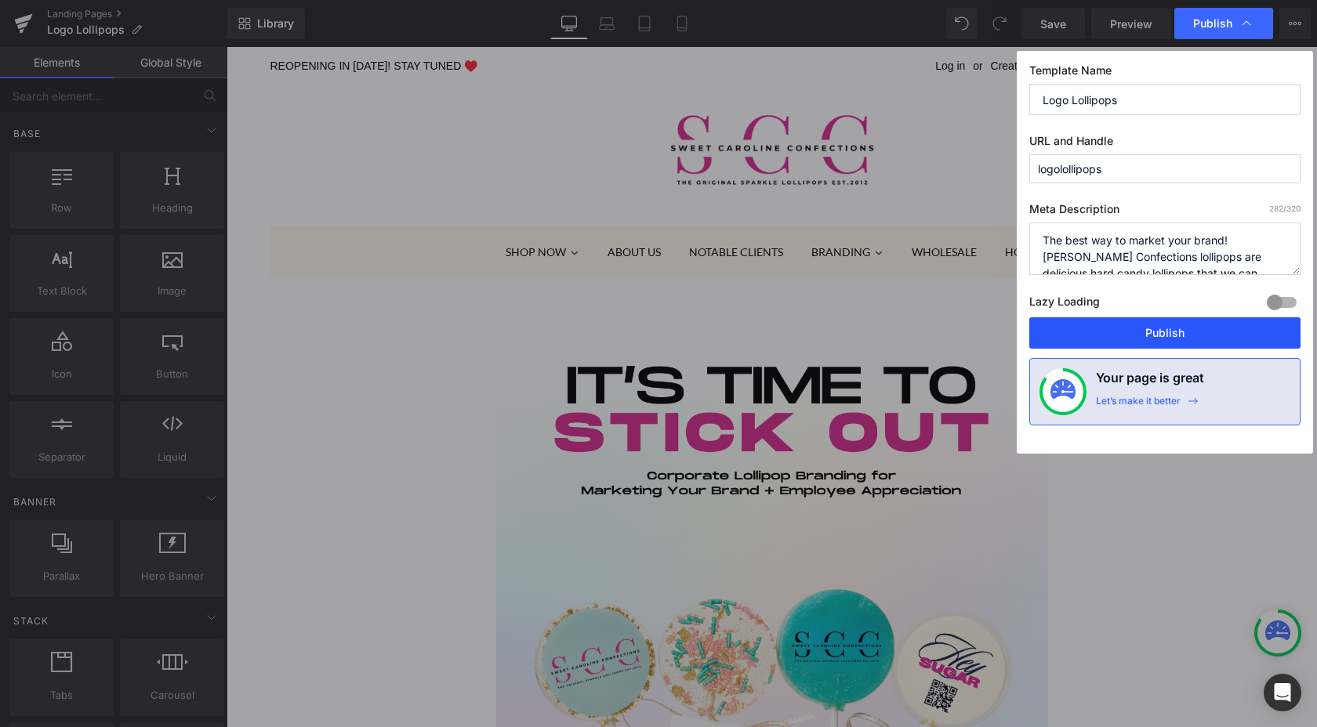
click at [1158, 338] on button "Publish" at bounding box center [1164, 332] width 271 height 31
